Goal: Task Accomplishment & Management: Complete application form

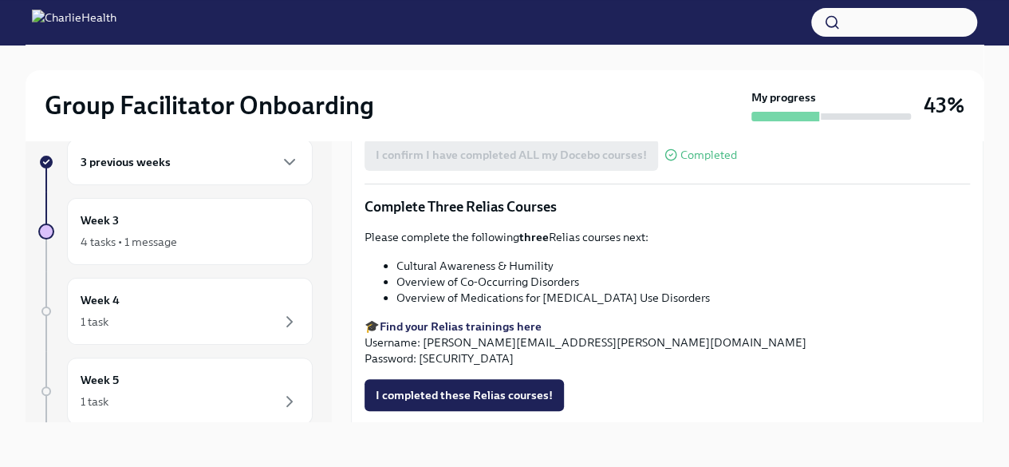
scroll to position [1133, 0]
click at [474, 321] on strong "Find your Relias trainings here" at bounding box center [461, 325] width 162 height 14
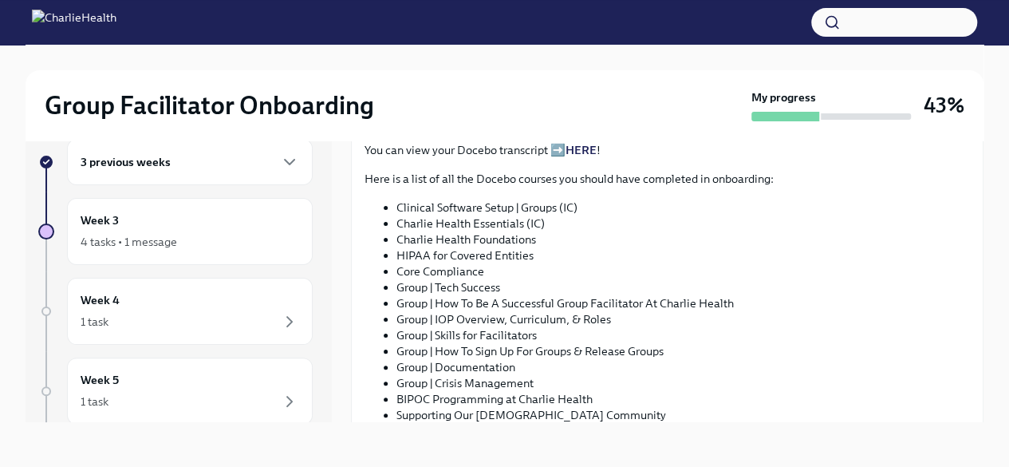
scroll to position [756, 0]
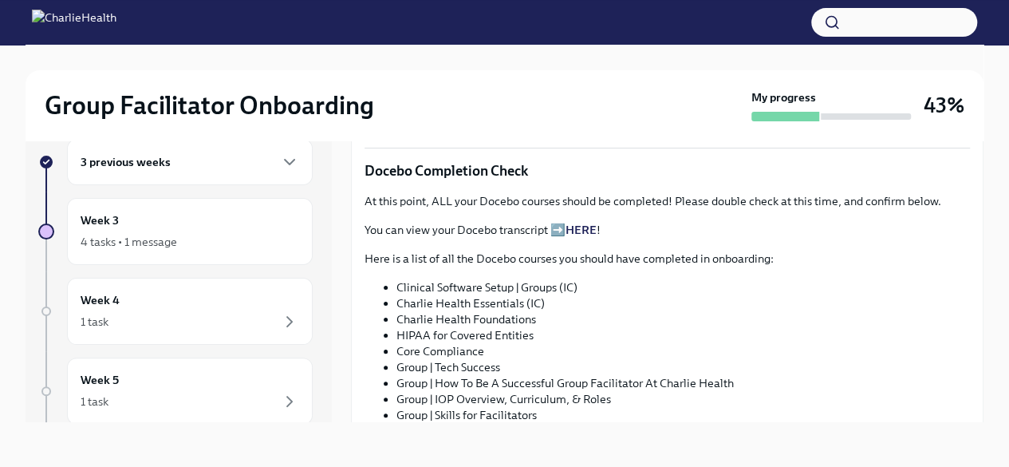
click at [214, 153] on div "3 previous weeks" at bounding box center [190, 161] width 219 height 19
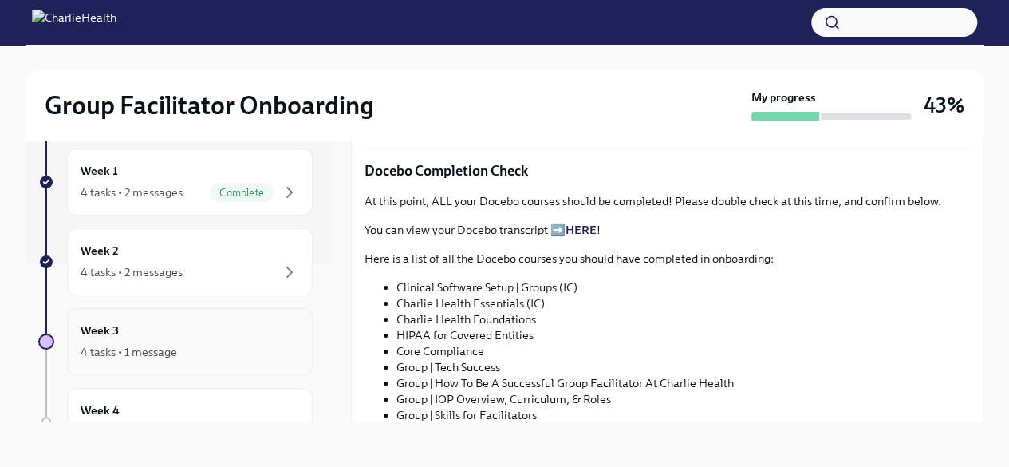
scroll to position [159, 0]
click at [226, 262] on div "4 tasks • 2 messages" at bounding box center [190, 270] width 219 height 19
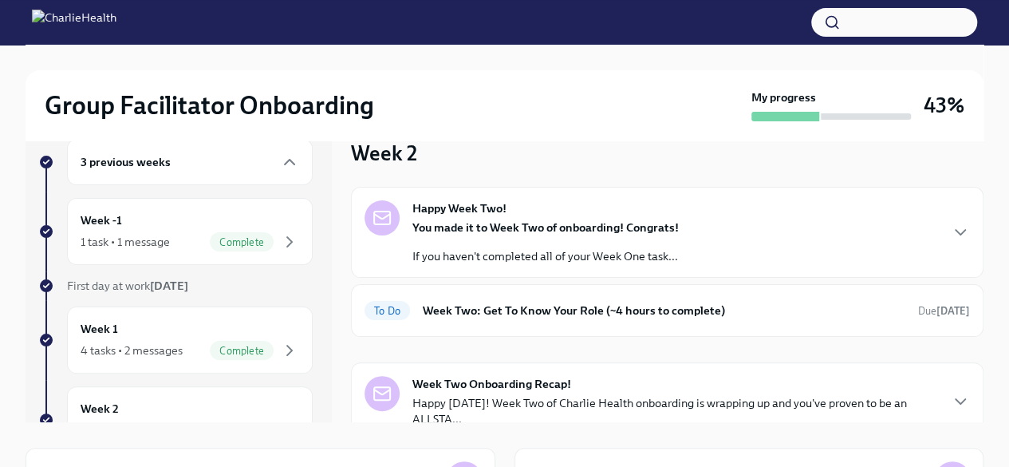
scroll to position [65, 0]
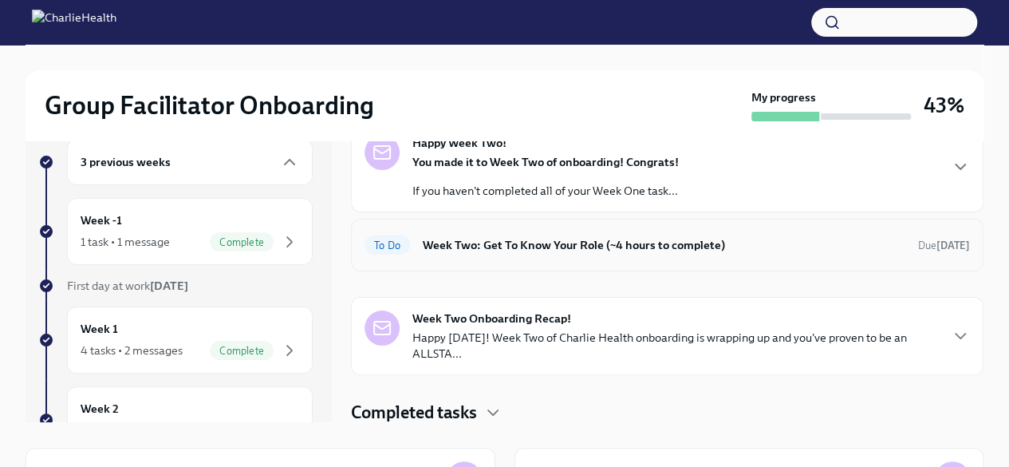
click at [611, 254] on div "To Do Week Two: Get To Know Your Role (~4 hours to complete) Due [DATE]" at bounding box center [666, 245] width 605 height 26
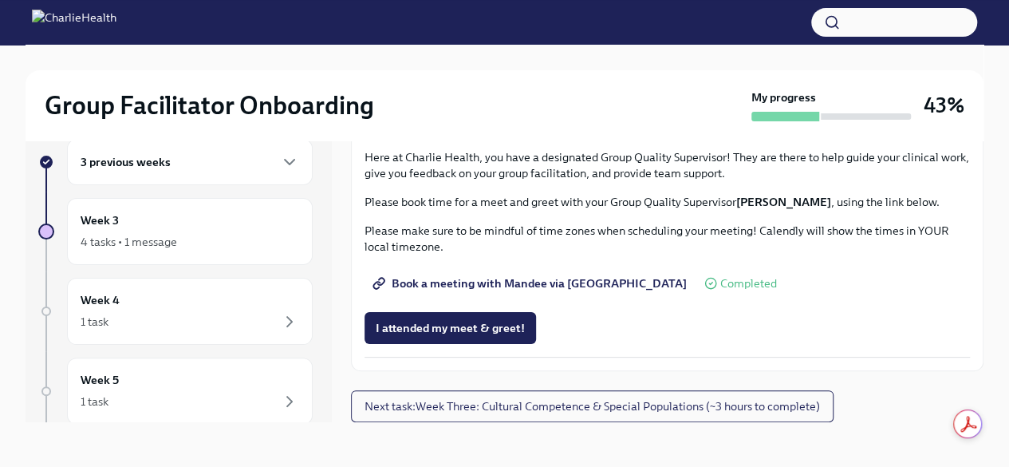
scroll to position [1356, 0]
click at [612, 38] on span "Complete this form to schedule your observations" at bounding box center [515, 30] width 278 height 16
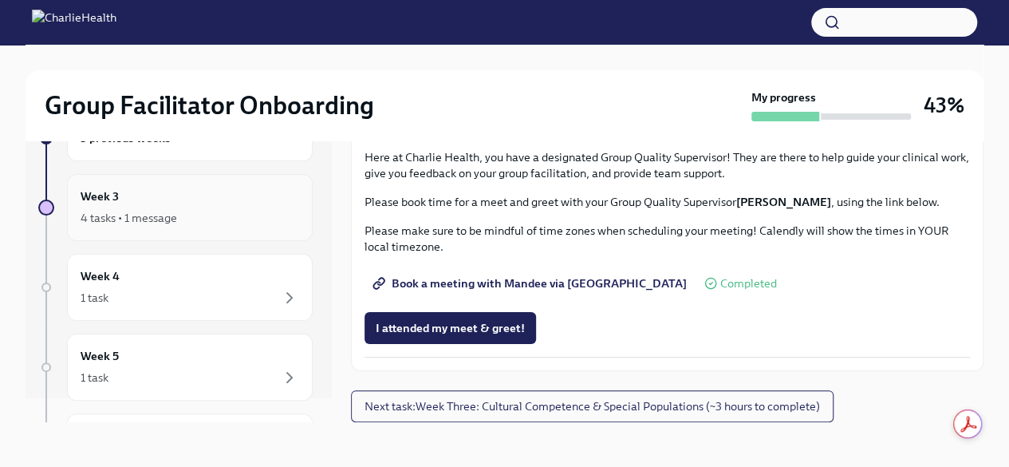
scroll to position [0, 0]
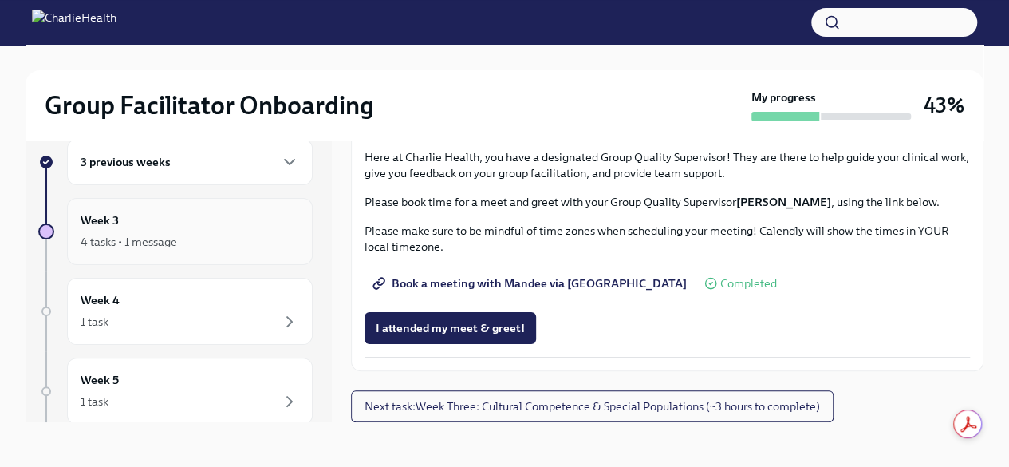
click at [108, 234] on div "4 tasks • 1 message" at bounding box center [129, 242] width 96 height 16
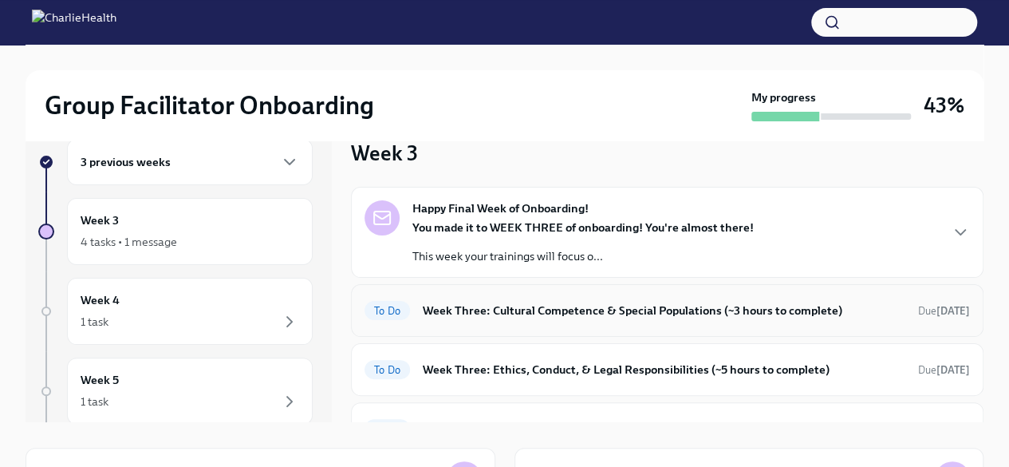
click at [468, 306] on h6 "Week Three: Cultural Competence & Special Populations (~3 hours to complete)" at bounding box center [664, 310] width 482 height 18
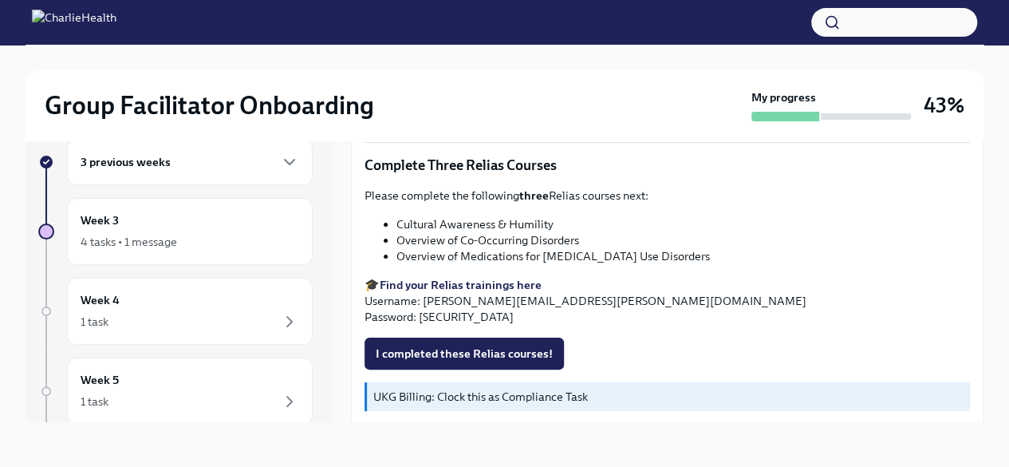
scroll to position [1196, 0]
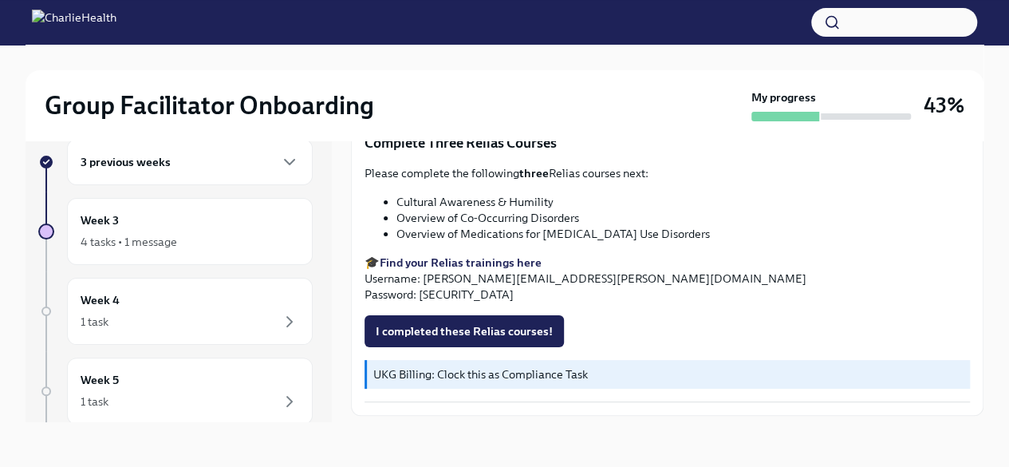
click at [451, 255] on strong "Find your Relias trainings here" at bounding box center [461, 262] width 162 height 14
click at [442, 317] on button "I completed these Relias courses!" at bounding box center [463, 331] width 199 height 32
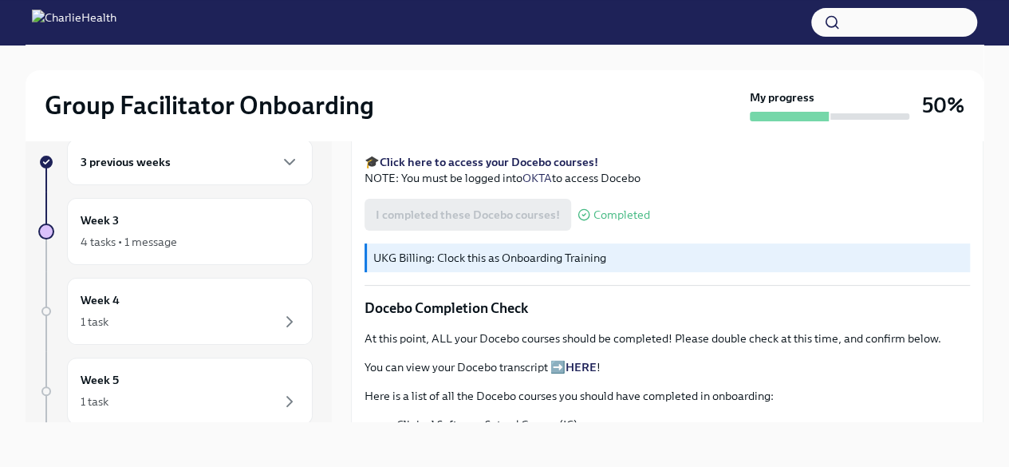
scroll to position [437, 0]
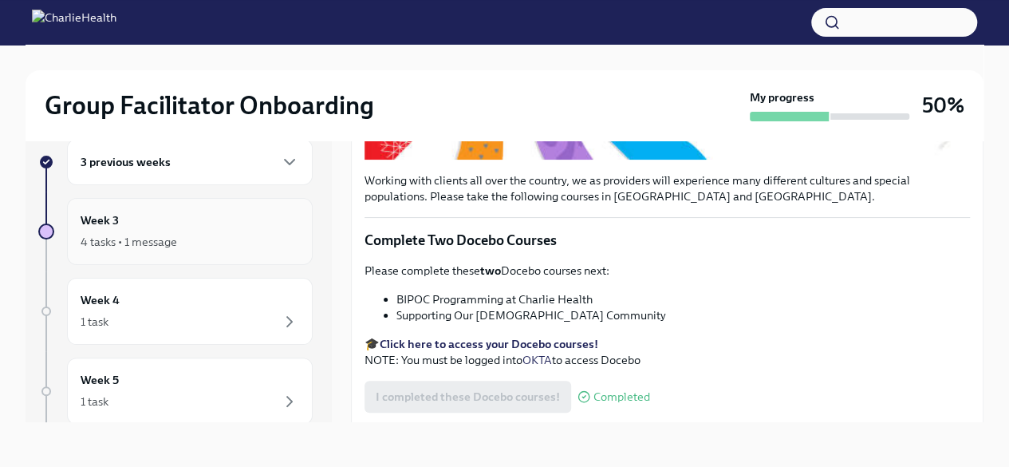
click at [147, 234] on div "4 tasks • 1 message" at bounding box center [129, 242] width 96 height 16
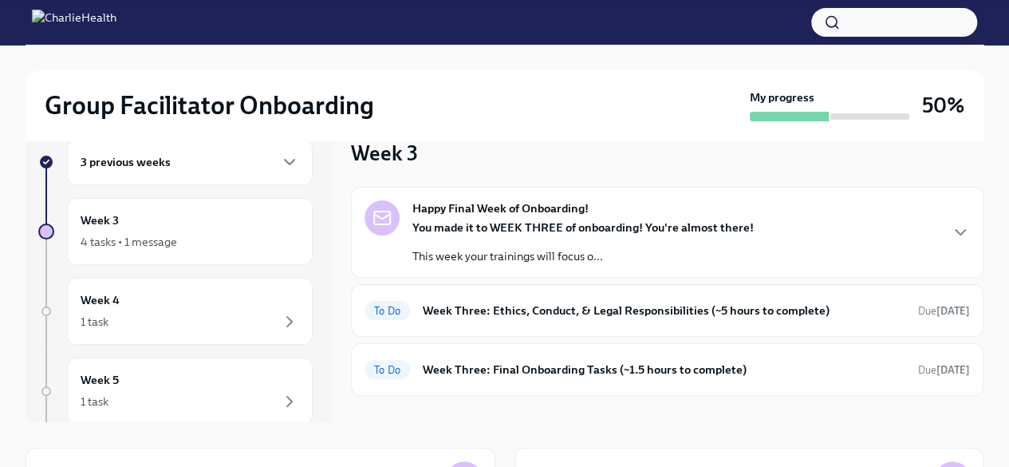
click at [177, 165] on div "3 previous weeks" at bounding box center [190, 161] width 219 height 19
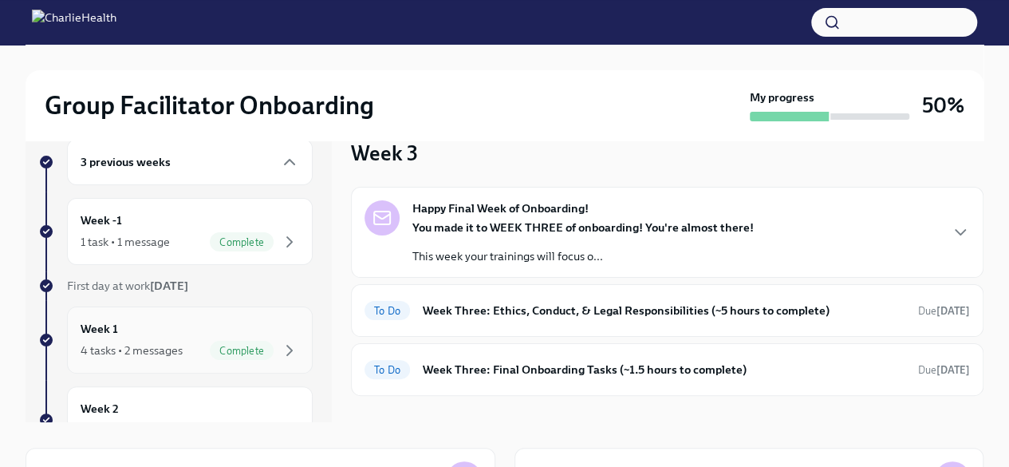
click at [212, 341] on div "Complete" at bounding box center [242, 350] width 64 height 19
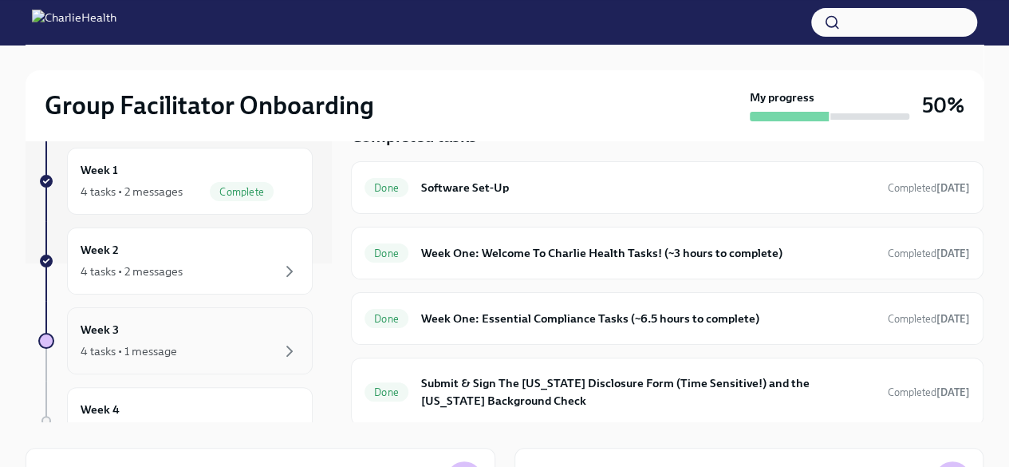
scroll to position [159, 0]
click at [193, 261] on div "4 tasks • 2 messages" at bounding box center [190, 270] width 219 height 19
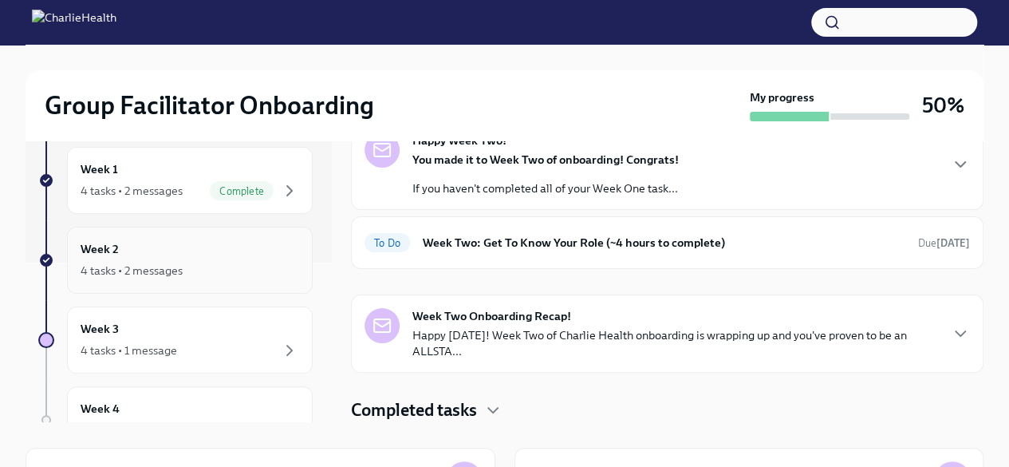
scroll to position [65, 0]
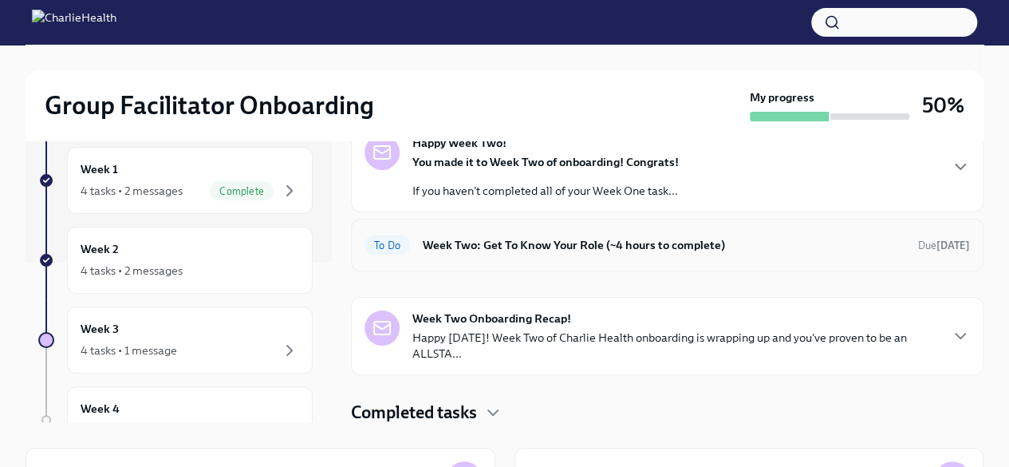
click at [552, 242] on h6 "Week Two: Get To Know Your Role (~4 hours to complete)" at bounding box center [664, 245] width 482 height 18
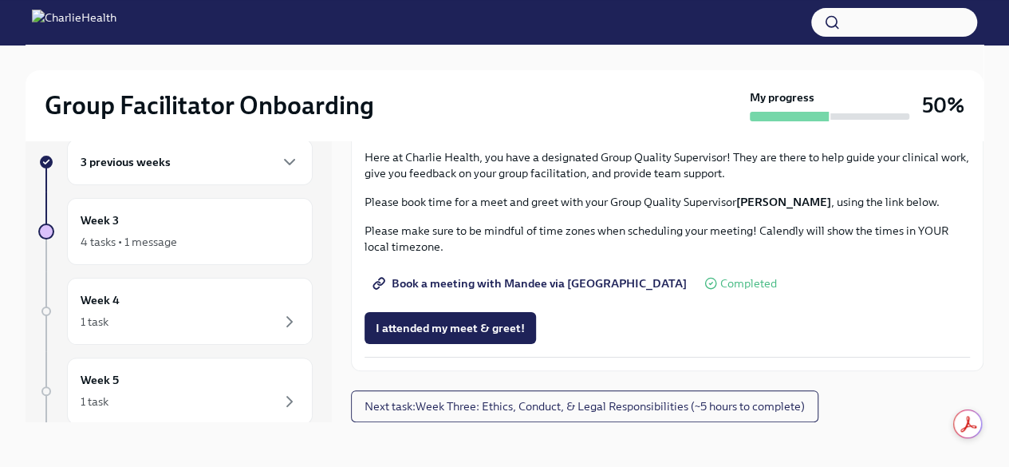
scroll to position [1356, 0]
click at [557, 38] on span "Complete this form to schedule your observations" at bounding box center [515, 30] width 278 height 16
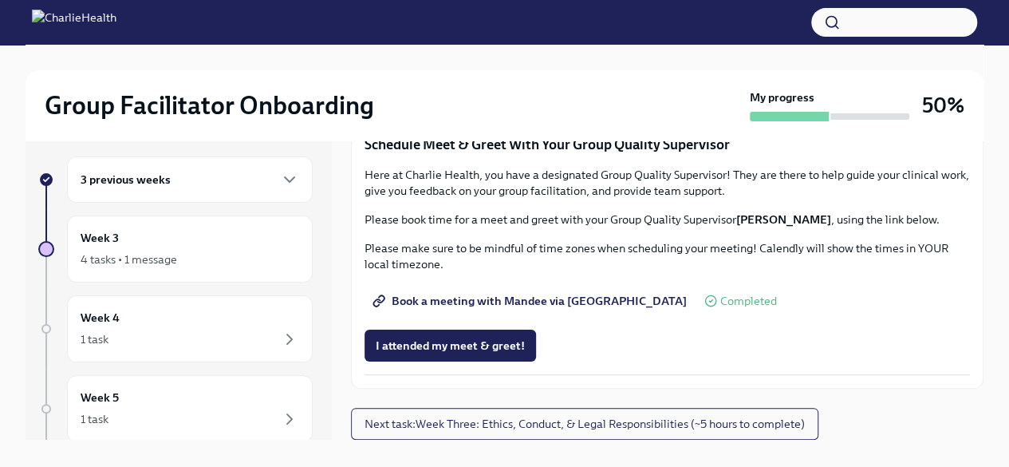
scroll to position [0, 0]
